Goal: Task Accomplishment & Management: Use online tool/utility

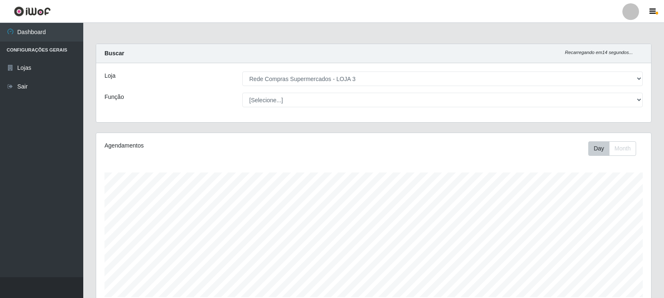
select select "162"
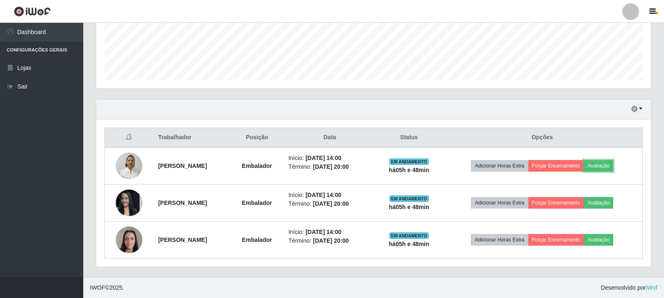
click at [595, 161] on button "Avaliação" at bounding box center [598, 166] width 30 height 12
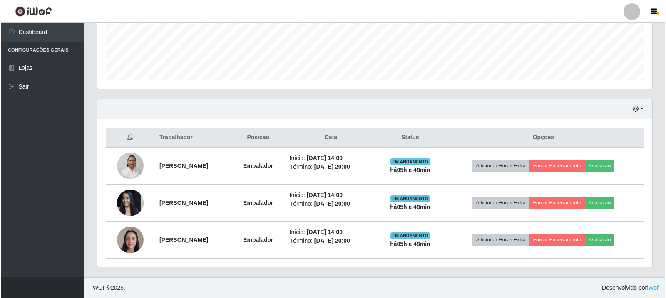
scroll to position [173, 551]
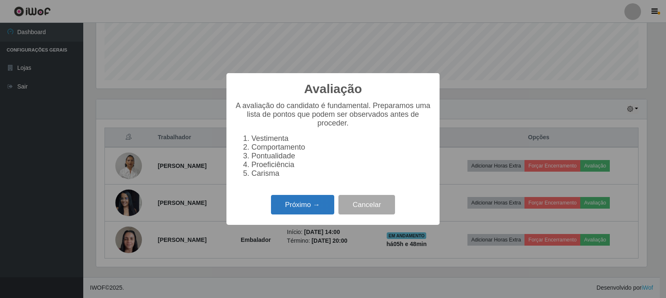
click at [316, 211] on button "Próximo →" at bounding box center [302, 205] width 63 height 20
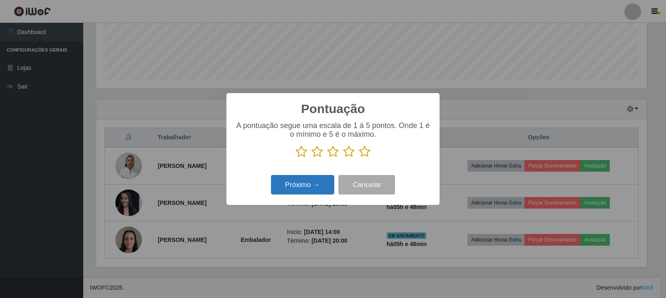
click at [365, 154] on icon at bounding box center [365, 152] width 12 height 12
click at [359, 158] on input "radio" at bounding box center [359, 158] width 0 height 0
click at [282, 193] on button "Próximo →" at bounding box center [302, 185] width 63 height 20
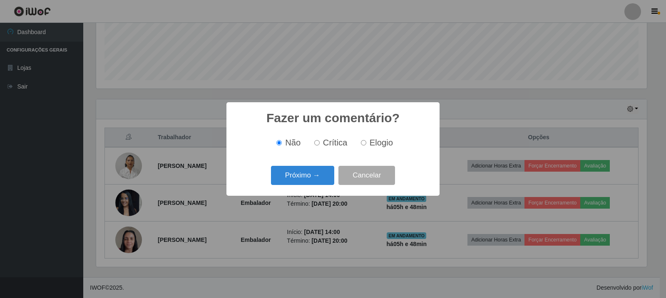
click at [370, 143] on span "Elogio" at bounding box center [381, 142] width 23 height 9
click at [366, 143] on input "Elogio" at bounding box center [363, 142] width 5 height 5
radio input "true"
click at [332, 176] on button "Próximo →" at bounding box center [302, 176] width 63 height 20
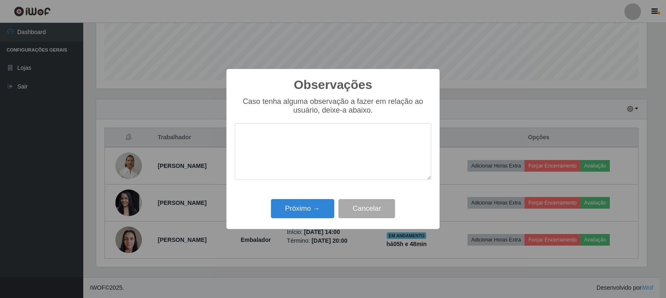
click at [296, 222] on div "Observações × Caso tenha alguma observação a fazer em relação ao usuário, deixe…" at bounding box center [332, 149] width 213 height 160
click at [312, 212] on button "Próximo →" at bounding box center [302, 209] width 63 height 20
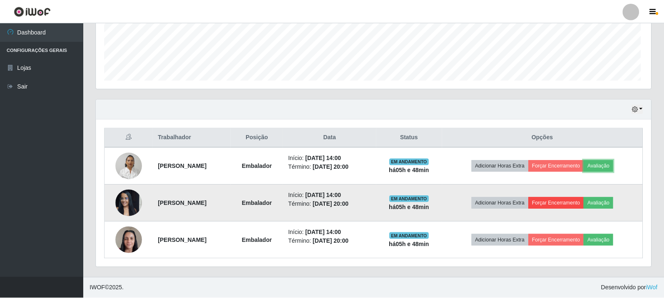
scroll to position [173, 555]
click at [605, 201] on button "Avaliação" at bounding box center [598, 203] width 30 height 12
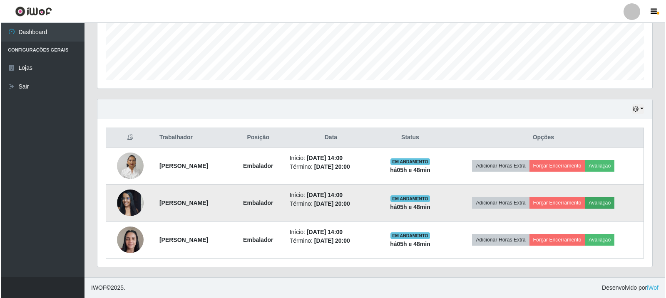
scroll to position [173, 551]
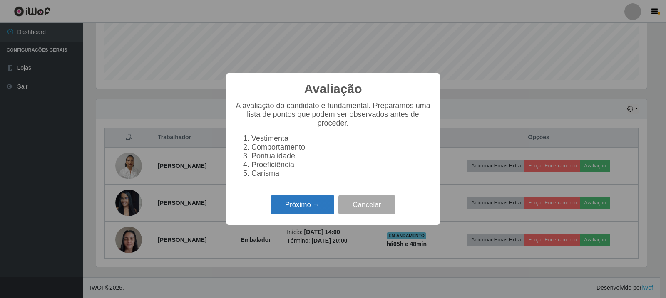
click at [293, 213] on button "Próximo →" at bounding box center [302, 205] width 63 height 20
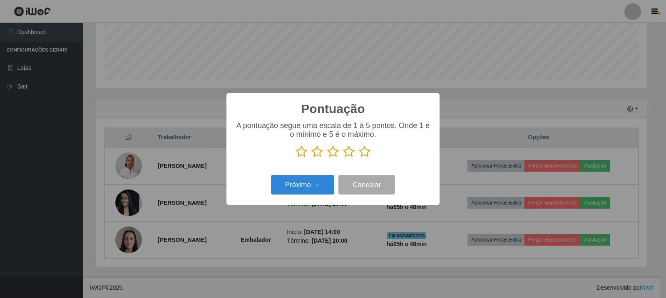
scroll to position [415939, 415561]
click at [365, 158] on icon at bounding box center [365, 152] width 12 height 12
click at [359, 158] on input "radio" at bounding box center [359, 158] width 0 height 0
click at [316, 185] on button "Próximo →" at bounding box center [302, 185] width 63 height 20
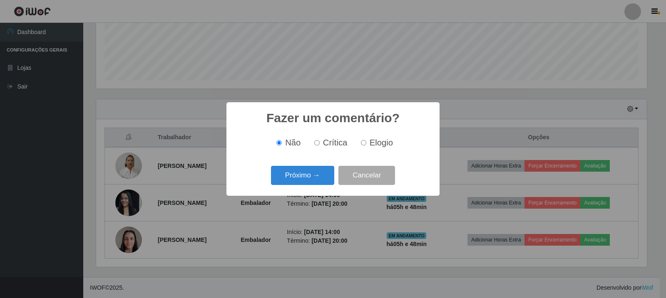
click at [377, 147] on span "Elogio" at bounding box center [381, 142] width 23 height 9
click at [366, 146] on input "Elogio" at bounding box center [363, 142] width 5 height 5
radio input "true"
click at [298, 177] on button "Próximo →" at bounding box center [302, 176] width 63 height 20
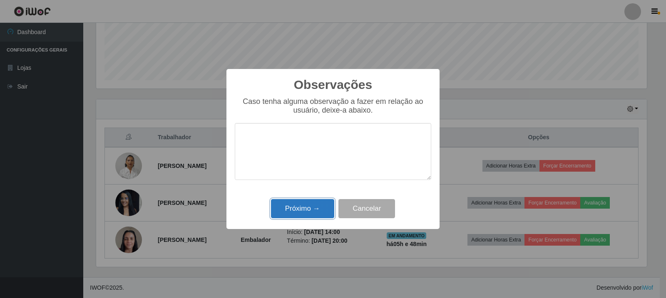
click at [302, 207] on button "Próximo →" at bounding box center [302, 209] width 63 height 20
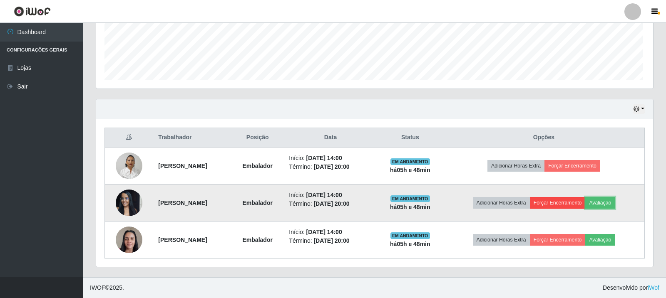
scroll to position [173, 555]
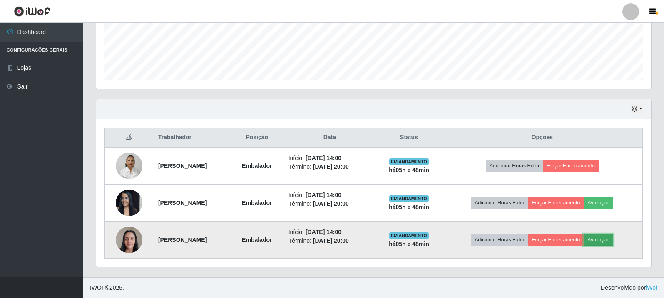
click at [606, 243] on button "Avaliação" at bounding box center [598, 240] width 30 height 12
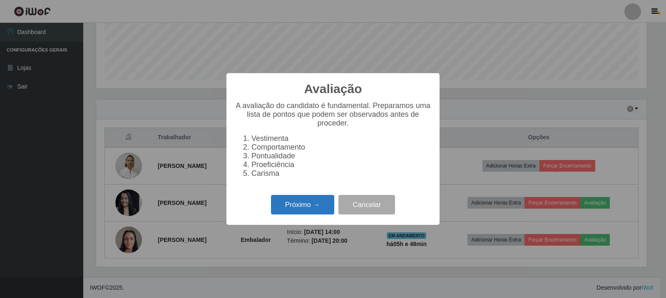
click at [283, 213] on button "Próximo →" at bounding box center [302, 205] width 63 height 20
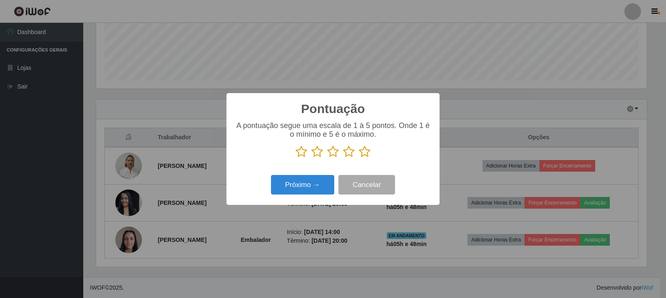
click at [365, 154] on icon at bounding box center [365, 152] width 12 height 12
click at [359, 158] on input "radio" at bounding box center [359, 158] width 0 height 0
click at [324, 185] on button "Próximo →" at bounding box center [302, 185] width 63 height 20
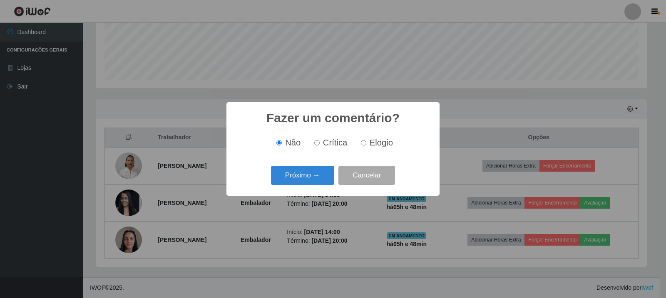
scroll to position [415939, 415561]
click at [363, 147] on label "Elogio" at bounding box center [374, 143] width 35 height 10
click at [363, 146] on input "Elogio" at bounding box center [363, 142] width 5 height 5
radio input "true"
click at [291, 186] on button "Próximo →" at bounding box center [302, 176] width 63 height 20
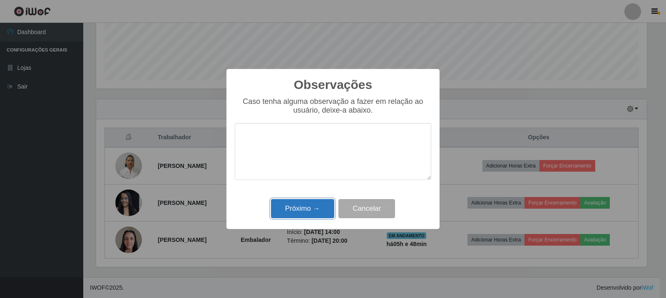
click at [308, 206] on button "Próximo →" at bounding box center [302, 209] width 63 height 20
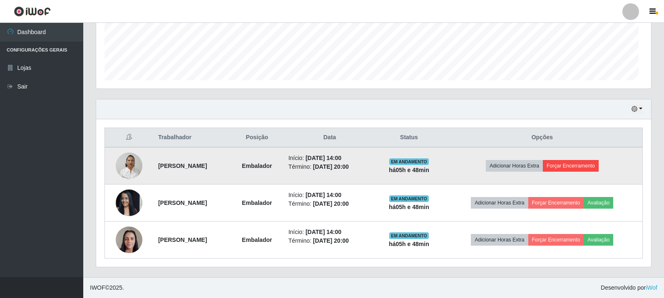
scroll to position [173, 555]
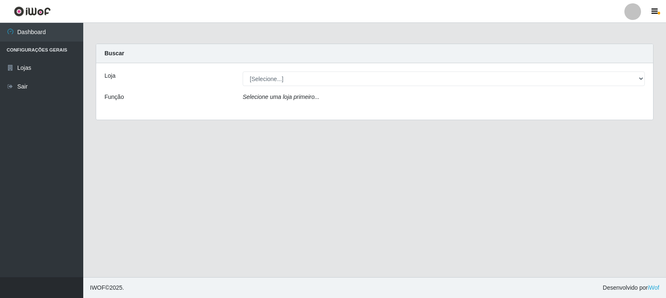
click at [321, 87] on div "Loja [Selecione...] Rede Compras Supermercados - LOJA 3 Função Selecione uma lo…" at bounding box center [374, 91] width 557 height 57
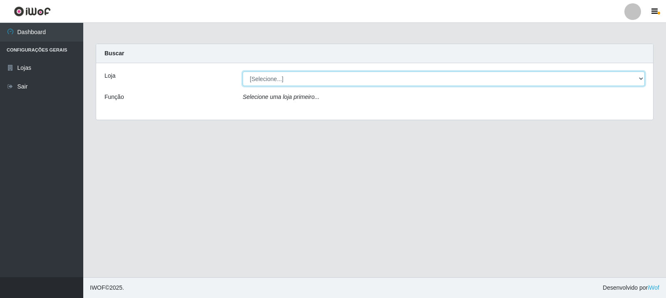
click at [327, 81] on select "[Selecione...] Rede Compras Supermercados - LOJA 3" at bounding box center [444, 79] width 402 height 15
select select "162"
click at [243, 72] on select "[Selecione...] Rede Compras Supermercados - LOJA 3" at bounding box center [444, 79] width 402 height 15
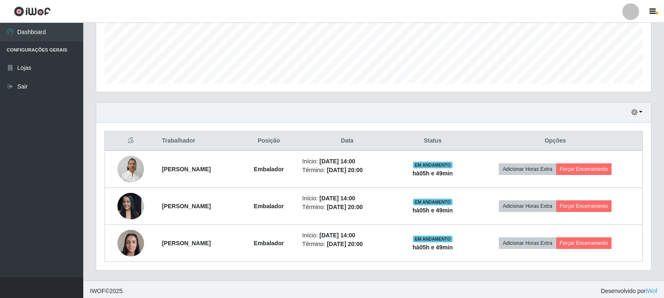
scroll to position [217, 0]
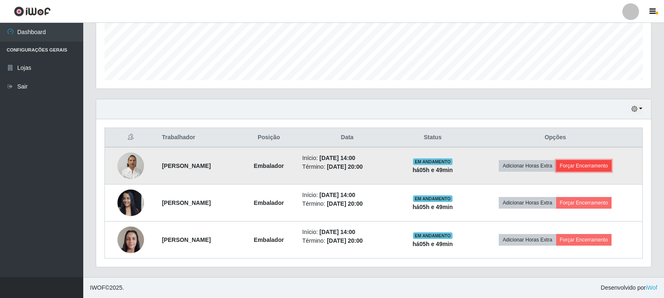
click at [598, 168] on button "Forçar Encerramento" at bounding box center [584, 166] width 56 height 12
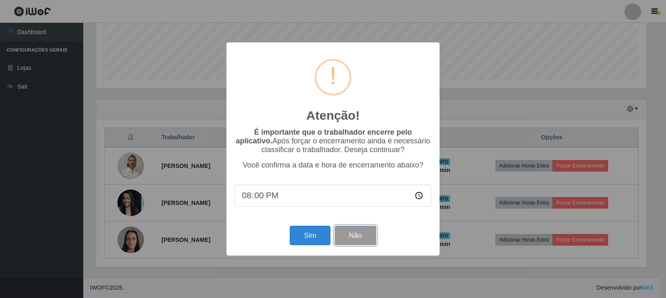
click at [364, 236] on button "Não" at bounding box center [355, 236] width 41 height 20
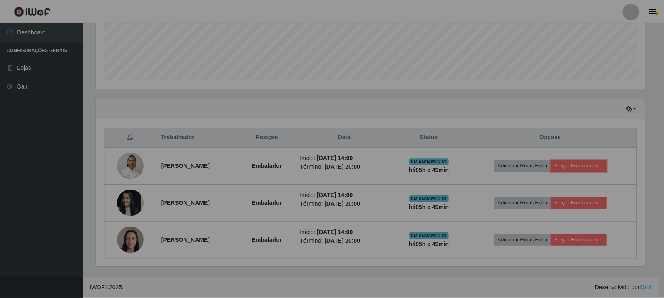
scroll to position [173, 555]
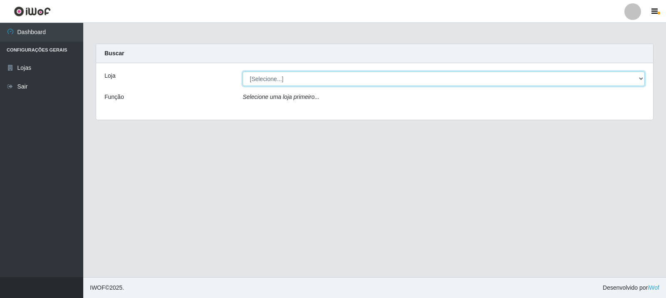
click at [527, 79] on select "[Selecione...] Rede Compras Supermercados - LOJA 3" at bounding box center [444, 79] width 402 height 15
select select "162"
click at [243, 72] on select "[Selecione...] Rede Compras Supermercados - LOJA 3" at bounding box center [444, 79] width 402 height 15
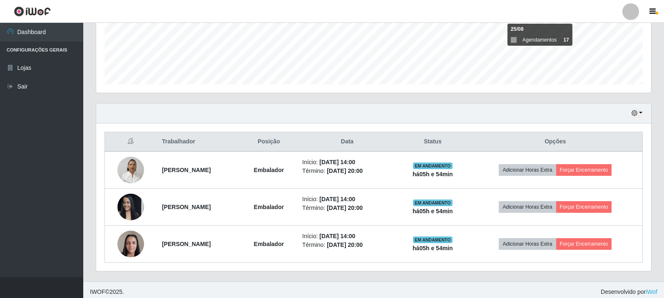
scroll to position [217, 0]
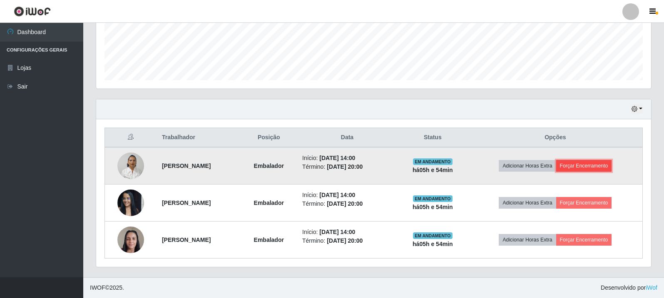
click at [578, 165] on button "Forçar Encerramento" at bounding box center [584, 166] width 56 height 12
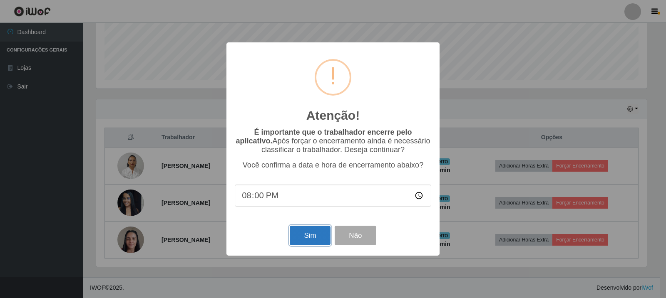
click at [306, 235] on button "Sim" at bounding box center [310, 236] width 40 height 20
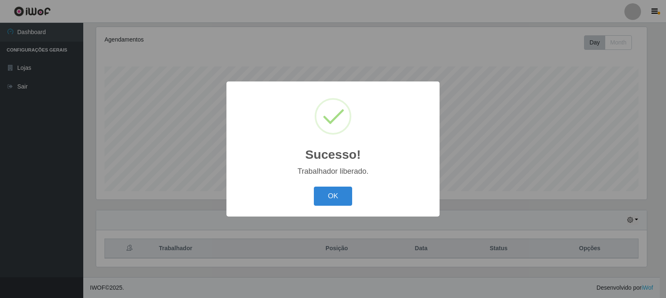
click at [607, 208] on div "Sucesso! × Trabalhador liberado. OK Cancel" at bounding box center [333, 149] width 666 height 298
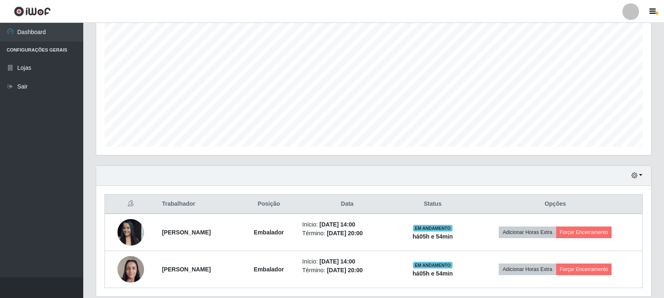
scroll to position [180, 0]
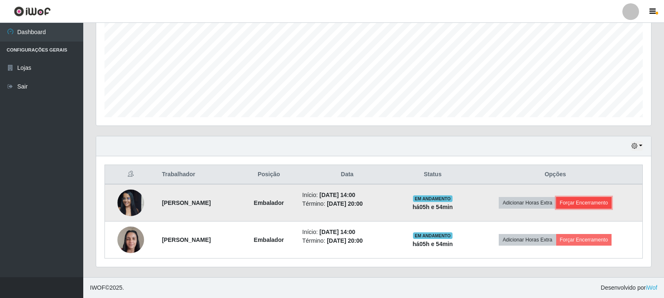
click at [595, 201] on button "Forçar Encerramento" at bounding box center [584, 203] width 56 height 12
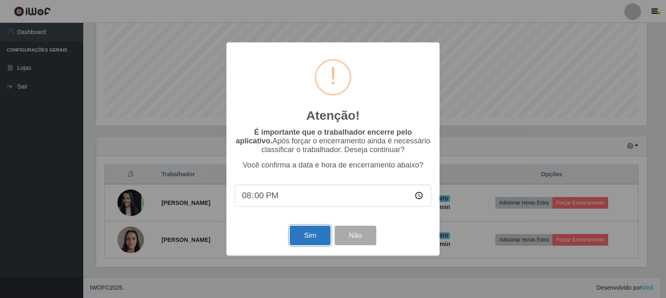
click at [314, 238] on button "Sim" at bounding box center [310, 236] width 40 height 20
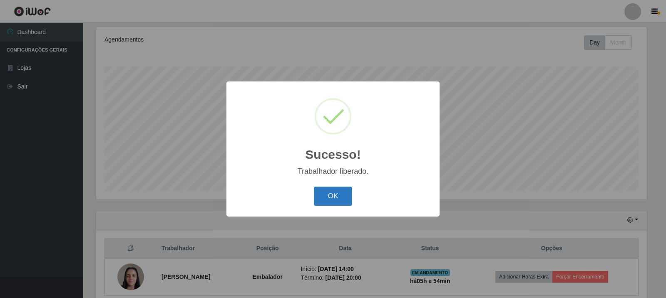
click at [343, 193] on button "OK" at bounding box center [333, 197] width 39 height 20
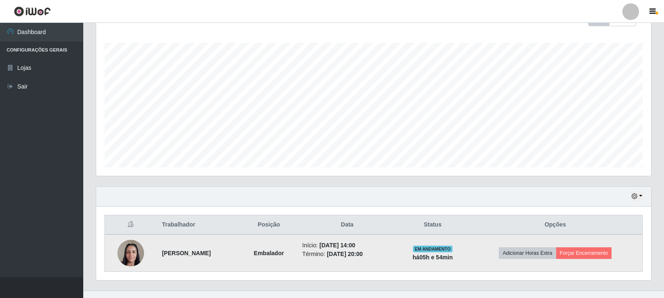
scroll to position [143, 0]
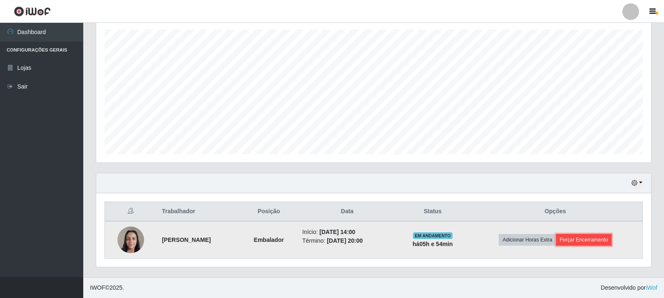
click at [598, 236] on button "Forçar Encerramento" at bounding box center [584, 240] width 56 height 12
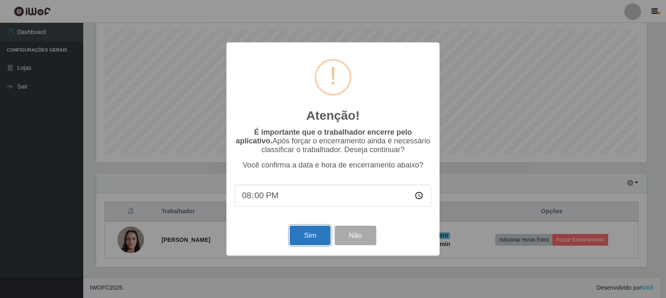
click at [307, 231] on button "Sim" at bounding box center [310, 236] width 40 height 20
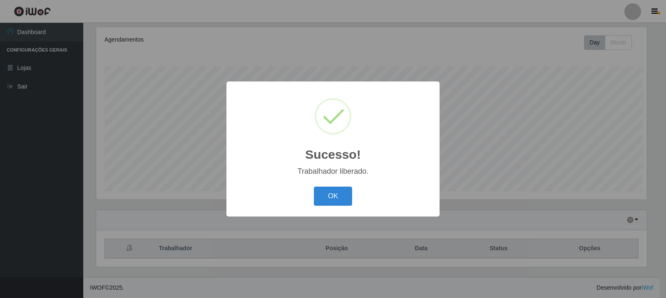
scroll to position [0, 0]
click at [434, 180] on div "Sucesso! × Trabalhador liberado. OK Cancel" at bounding box center [333, 149] width 666 height 298
drag, startPoint x: 338, startPoint y: 190, endPoint x: 363, endPoint y: 161, distance: 38.4
click at [338, 190] on button "OK" at bounding box center [333, 197] width 39 height 20
